Goal: Task Accomplishment & Management: Manage account settings

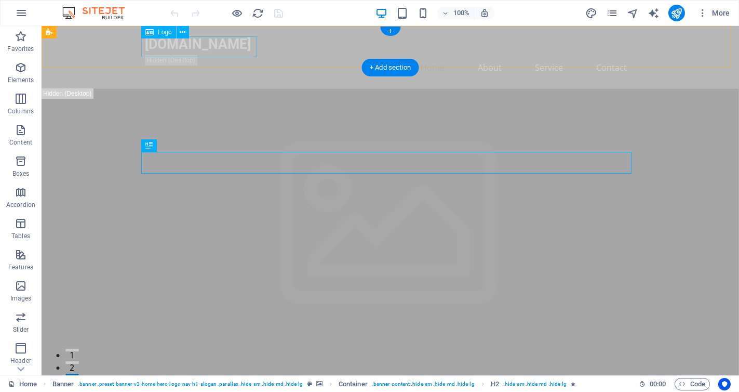
click at [237, 49] on div "[DOMAIN_NAME]" at bounding box center [390, 44] width 491 height 21
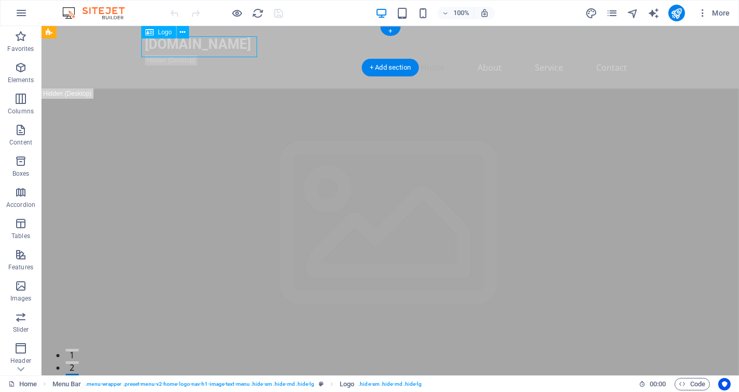
click at [237, 49] on div "[DOMAIN_NAME]" at bounding box center [390, 44] width 491 height 21
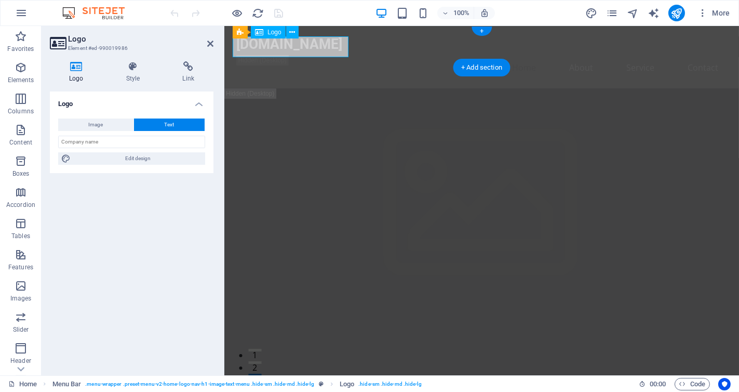
click at [324, 50] on div "[DOMAIN_NAME]" at bounding box center [481, 44] width 491 height 21
click at [329, 41] on div "[DOMAIN_NAME]" at bounding box center [481, 44] width 491 height 21
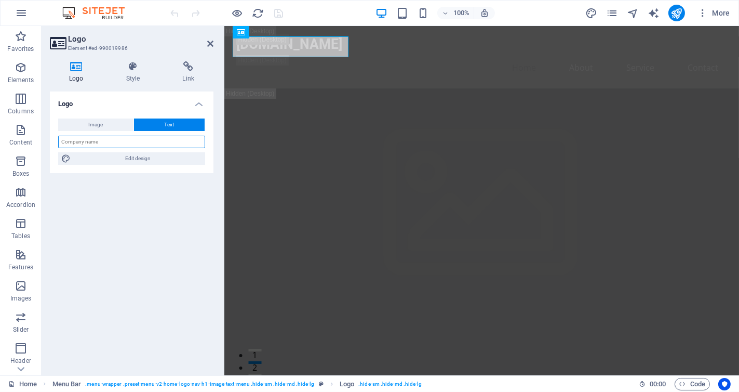
click at [138, 138] on input "text" at bounding box center [131, 142] width 147 height 12
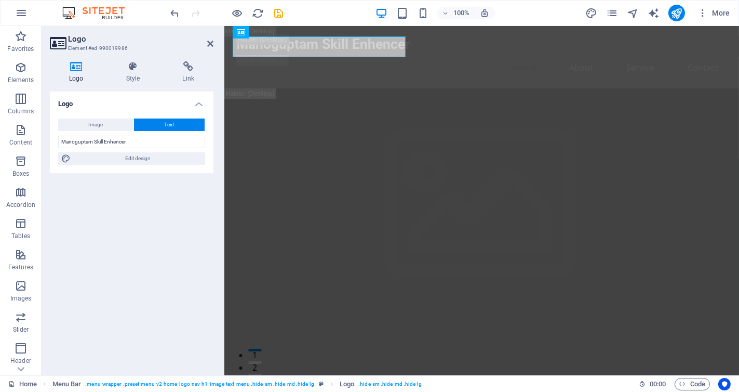
click at [191, 184] on div "Logo Image Text Drag files here, click to choose files or select files from Fil…" at bounding box center [132, 228] width 164 height 275
click at [116, 141] on input "Manoguptam Skill Enhencer" at bounding box center [131, 142] width 147 height 12
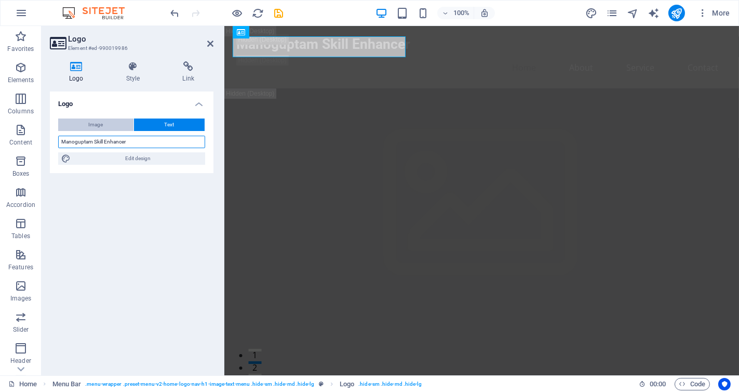
type input "Manoguptam Skill Enhancer"
click at [112, 121] on button "Image" at bounding box center [95, 124] width 75 height 12
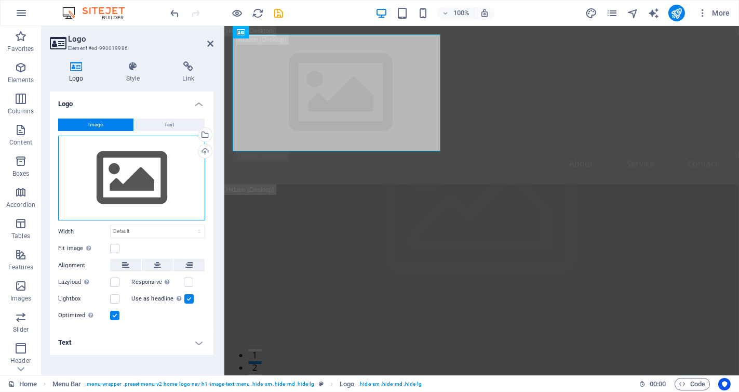
click at [132, 156] on div "Drag files here, click to choose files or select files from Files or our free s…" at bounding box center [131, 178] width 147 height 85
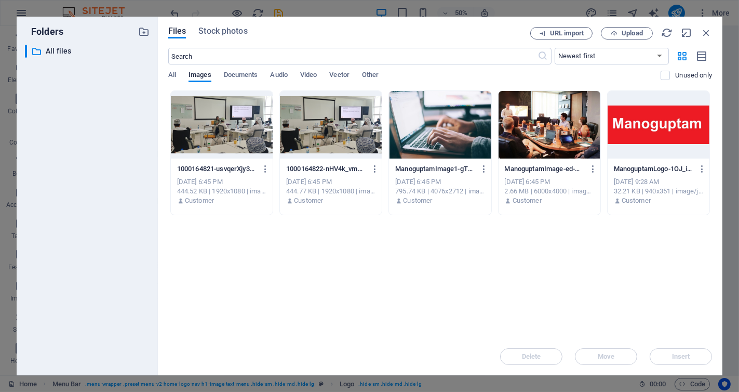
click at [642, 140] on div at bounding box center [659, 125] width 102 height 68
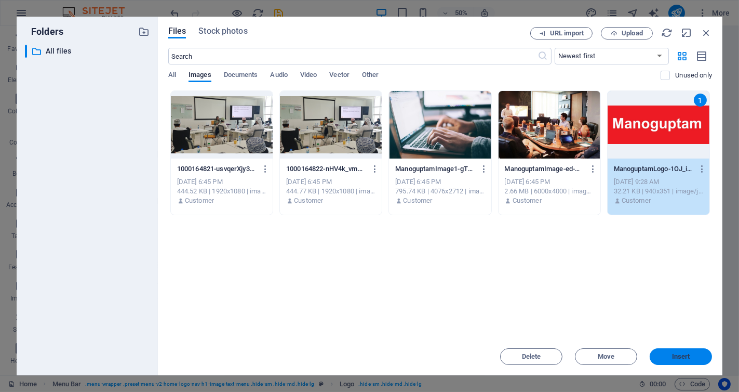
click at [680, 356] on span "Insert" at bounding box center [681, 356] width 18 height 6
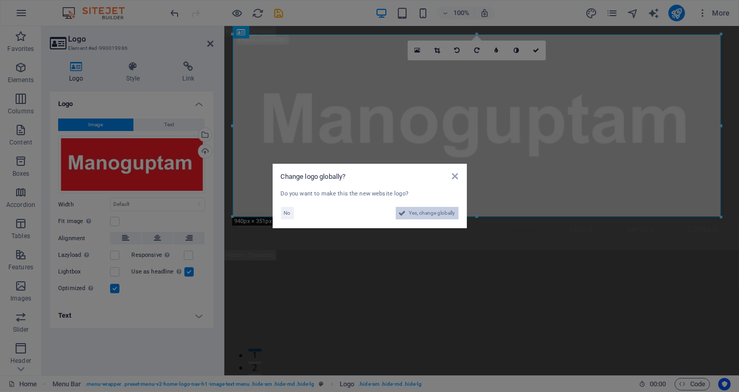
click at [418, 215] on span "Yes, change globally" at bounding box center [432, 213] width 46 height 12
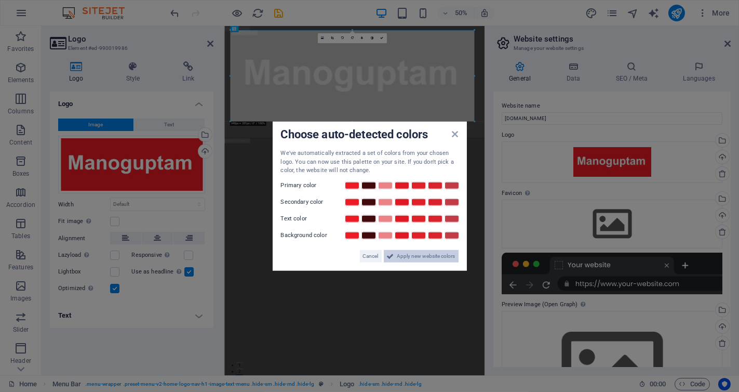
drag, startPoint x: 407, startPoint y: 256, endPoint x: 392, endPoint y: 256, distance: 15.1
click at [392, 256] on icon at bounding box center [390, 255] width 7 height 12
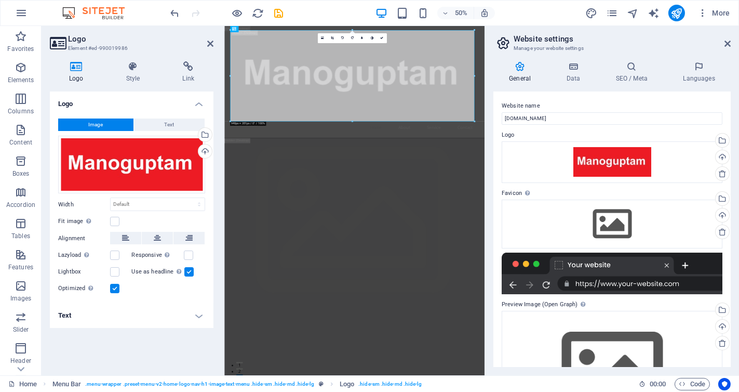
drag, startPoint x: 731, startPoint y: 211, endPoint x: 738, endPoint y: 266, distance: 55.0
click at [738, 266] on div "General Data SEO / Meta Languages Website name [DOMAIN_NAME] Logo Drag files he…" at bounding box center [612, 214] width 254 height 322
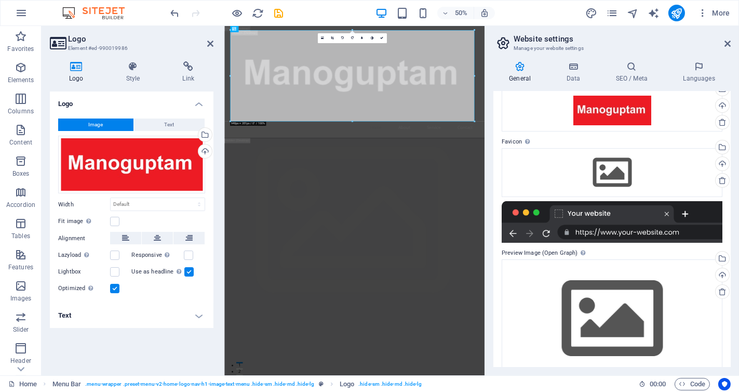
scroll to position [71, 0]
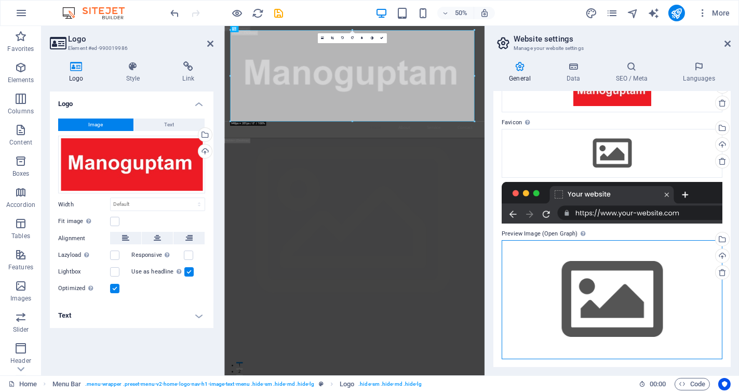
drag, startPoint x: 603, startPoint y: 317, endPoint x: 644, endPoint y: 308, distance: 42.7
click at [644, 308] on div "Drag files here, click to choose files or select files from Files or our free s…" at bounding box center [612, 299] width 221 height 119
click at [644, 308] on body "[DOMAIN_NAME] Home Favorites Elements Columns Content Boxes Accordion Tables Fe…" at bounding box center [369, 196] width 739 height 392
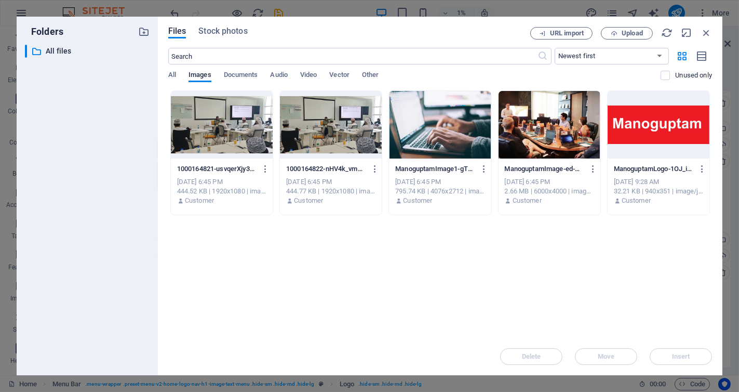
click at [229, 123] on div at bounding box center [222, 125] width 102 height 68
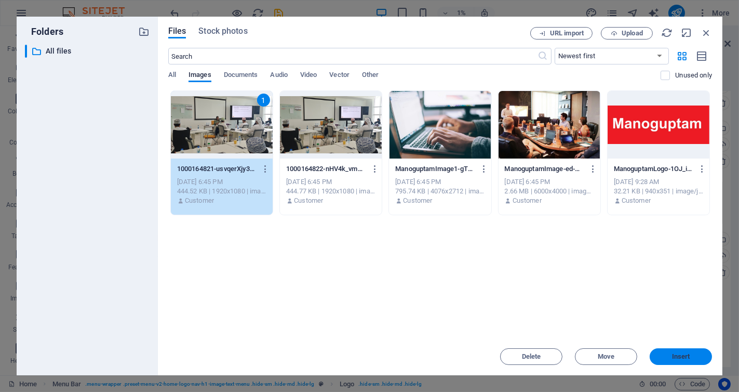
click at [697, 363] on button "Insert" at bounding box center [681, 356] width 62 height 17
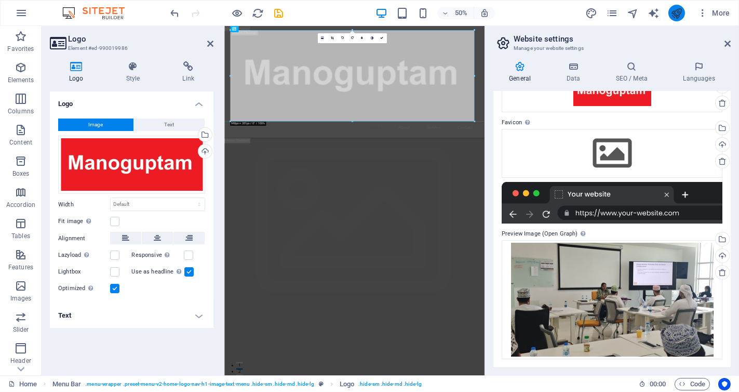
click at [678, 5] on button "publish" at bounding box center [677, 13] width 17 height 17
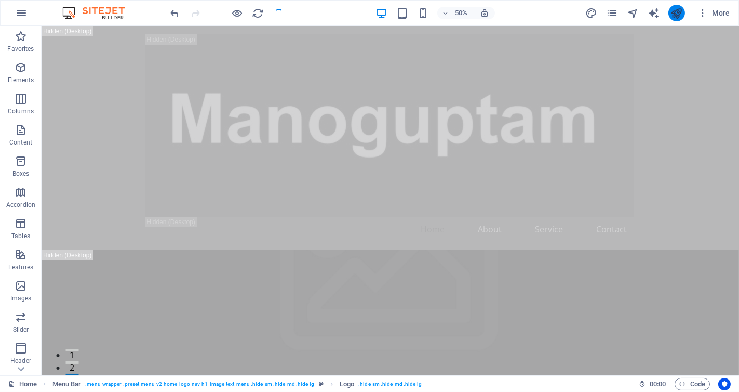
checkbox input "false"
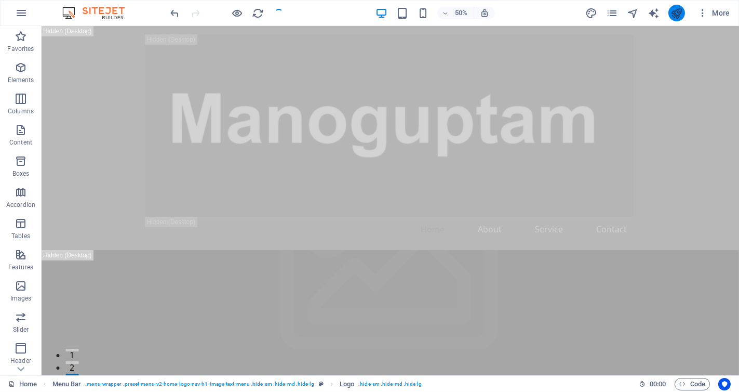
checkbox input "false"
